Goal: Information Seeking & Learning: Learn about a topic

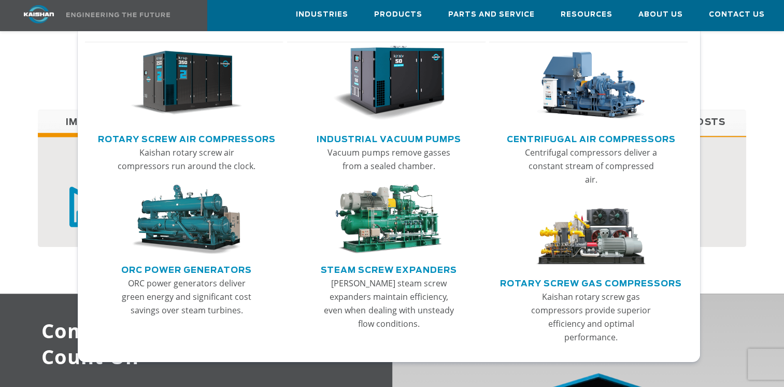
scroll to position [820, 0]
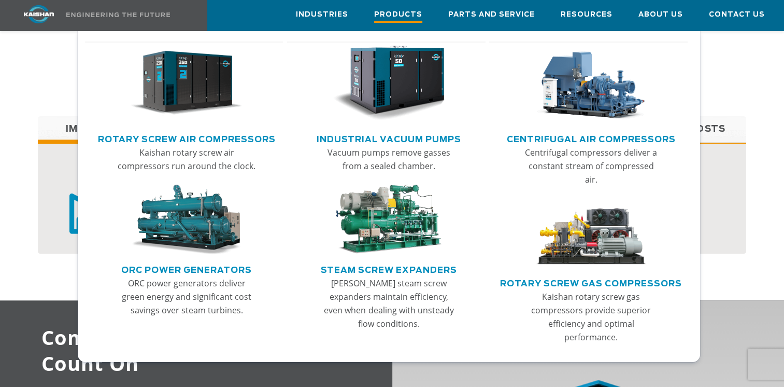
click at [404, 12] on span "Products" at bounding box center [398, 16] width 48 height 14
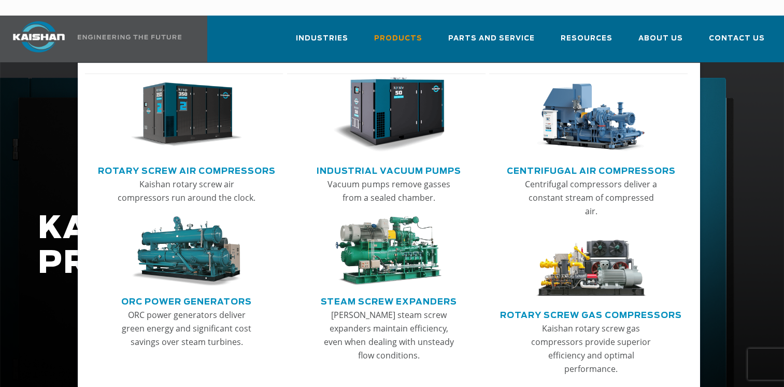
click at [593, 112] on img "Main menu" at bounding box center [591, 114] width 112 height 75
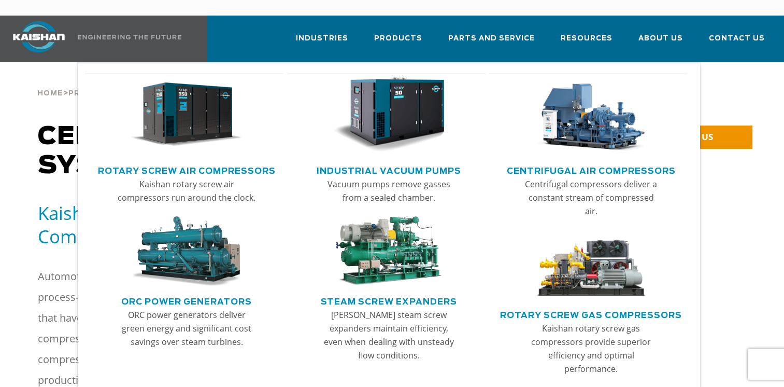
click at [391, 162] on link "Industrial Vacuum Pumps" at bounding box center [389, 170] width 145 height 16
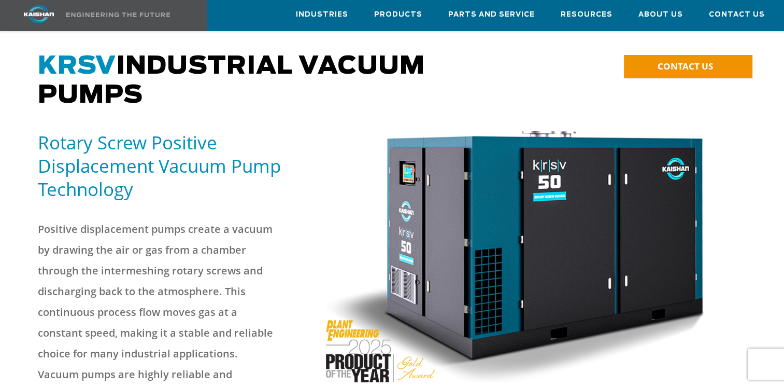
scroll to position [55, 0]
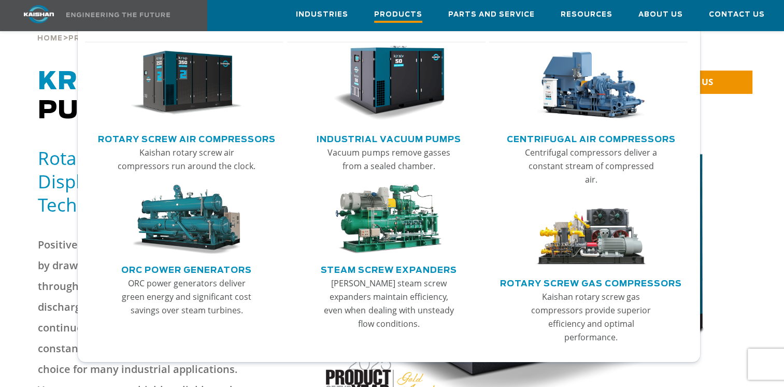
click at [405, 19] on span "Products" at bounding box center [398, 16] width 48 height 14
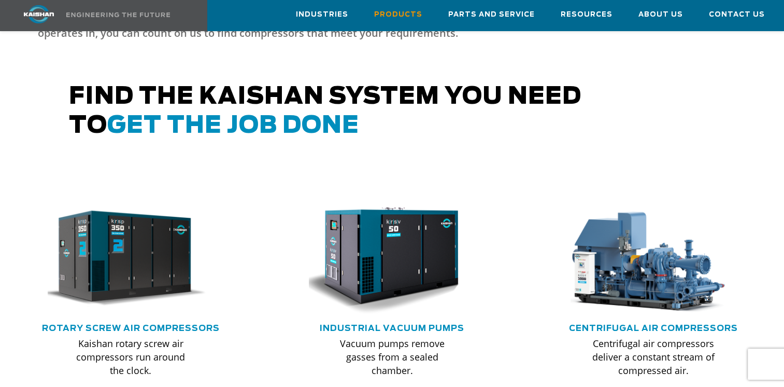
scroll to position [519, 0]
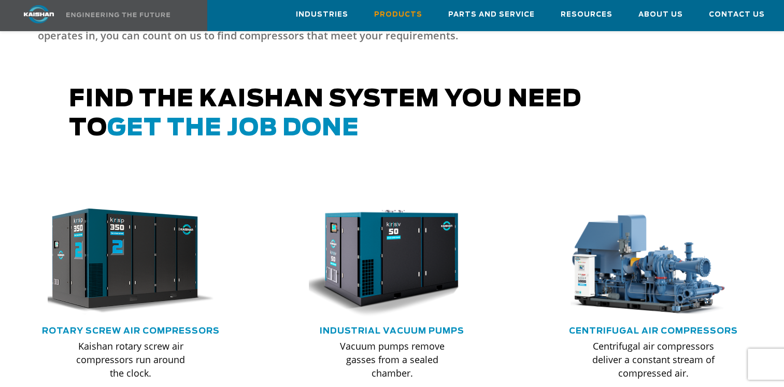
click at [154, 234] on img at bounding box center [123, 261] width 183 height 123
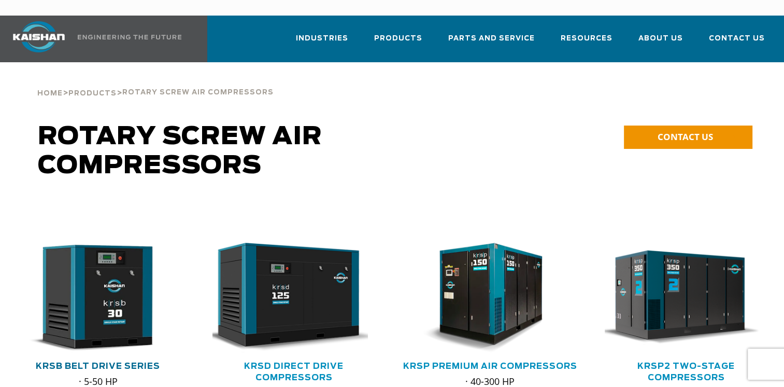
click at [159, 223] on div at bounding box center [98, 362] width 196 height 322
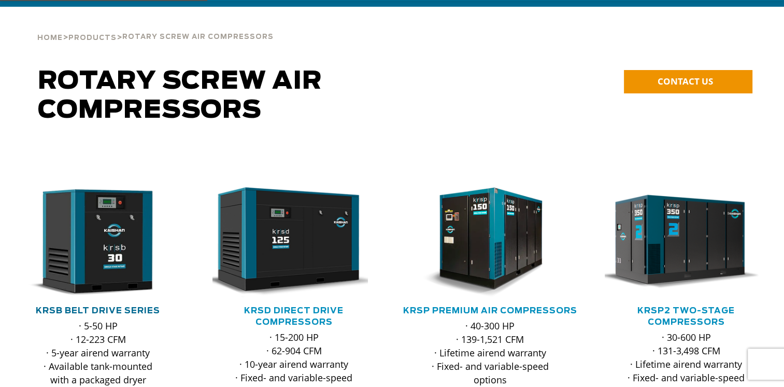
scroll to position [62, 0]
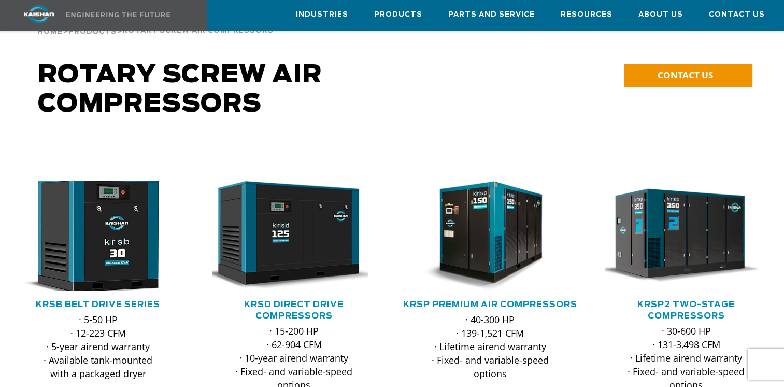
click at [121, 230] on img at bounding box center [90, 235] width 179 height 121
